Goal: Task Accomplishment & Management: Use online tool/utility

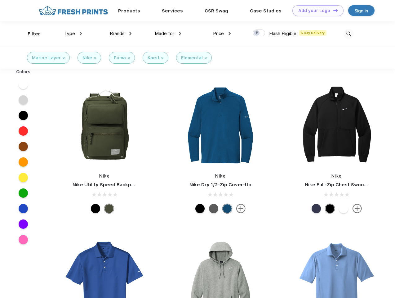
click at [316, 11] on link "Add your Logo Design Tool" at bounding box center [317, 10] width 51 height 11
click at [0, 0] on div "Design Tool" at bounding box center [0, 0] width 0 height 0
click at [333, 10] on link "Add your Logo Design Tool" at bounding box center [317, 10] width 51 height 11
click at [30, 34] on div "Filter" at bounding box center [34, 33] width 13 height 7
click at [73, 33] on span "Type" at bounding box center [69, 34] width 11 height 6
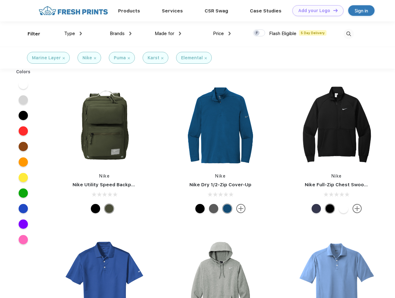
click at [121, 33] on span "Brands" at bounding box center [117, 34] width 15 height 6
click at [168, 33] on span "Made for" at bounding box center [165, 34] width 20 height 6
click at [222, 33] on span "Price" at bounding box center [218, 34] width 11 height 6
click at [259, 33] on div at bounding box center [259, 32] width 12 height 7
click at [257, 33] on input "checkbox" at bounding box center [255, 31] width 4 height 4
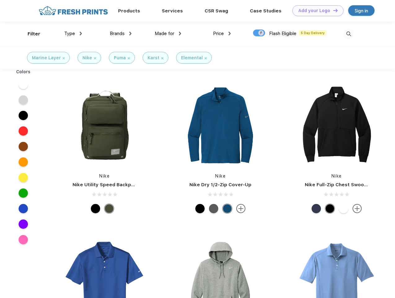
click at [348, 34] on img at bounding box center [348, 34] width 10 height 10
